Goal: Information Seeking & Learning: Compare options

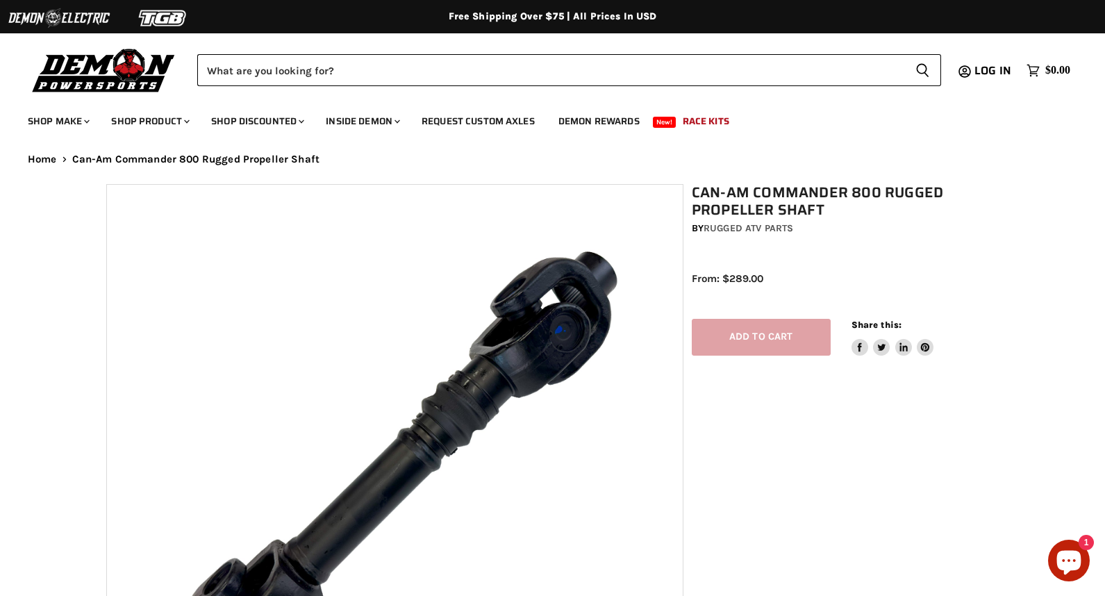
select select "******"
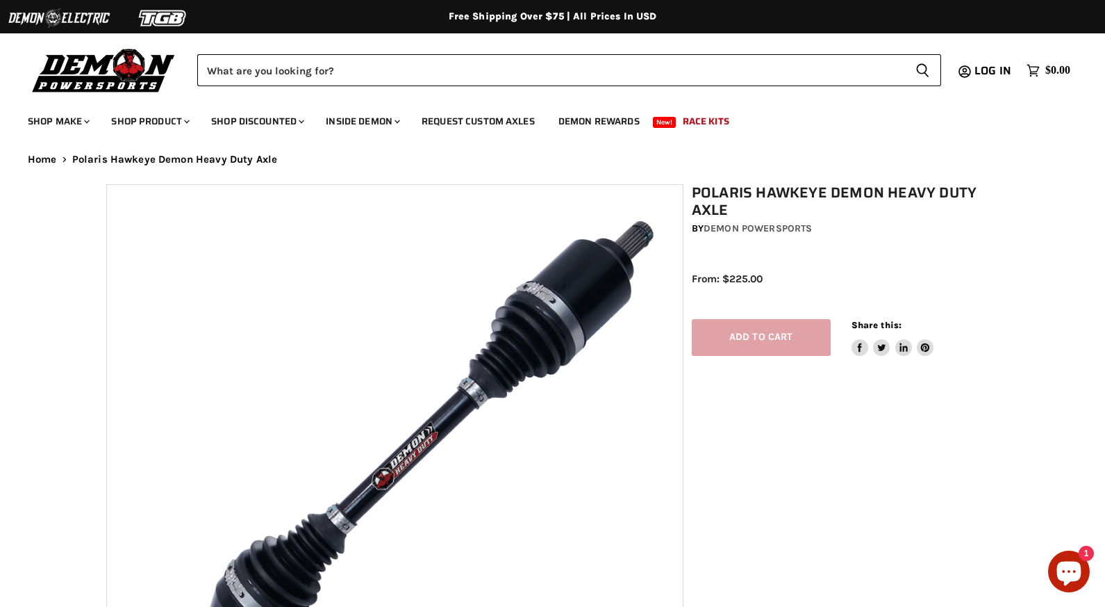
select select "******"
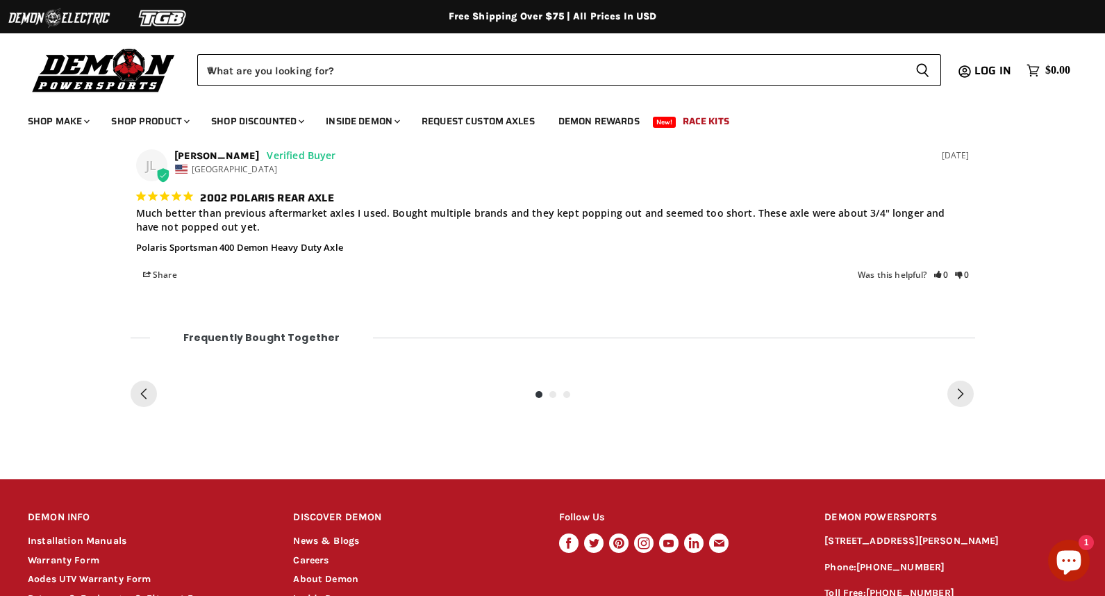
scroll to position [1397, 0]
